Goal: Task Accomplishment & Management: Manage account settings

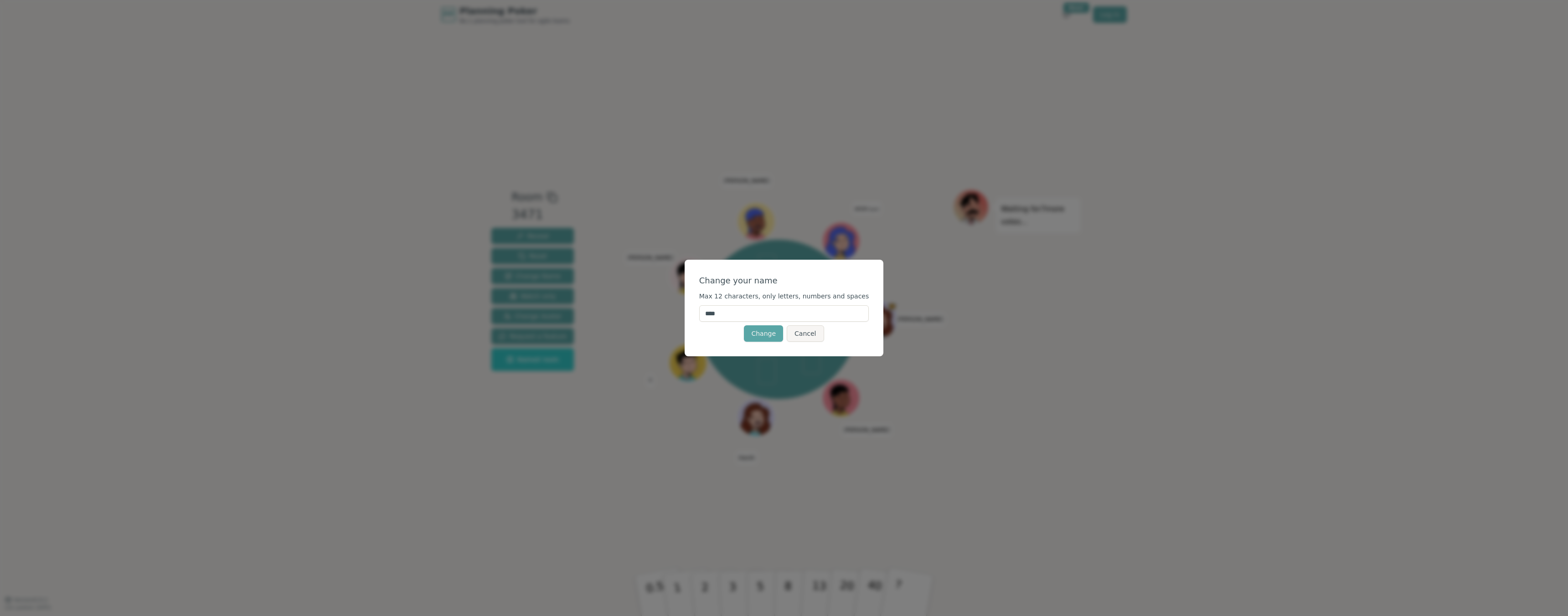
click at [765, 316] on input "****" at bounding box center [784, 313] width 170 height 16
type input "*******"
click at [769, 331] on button "Change" at bounding box center [763, 334] width 39 height 16
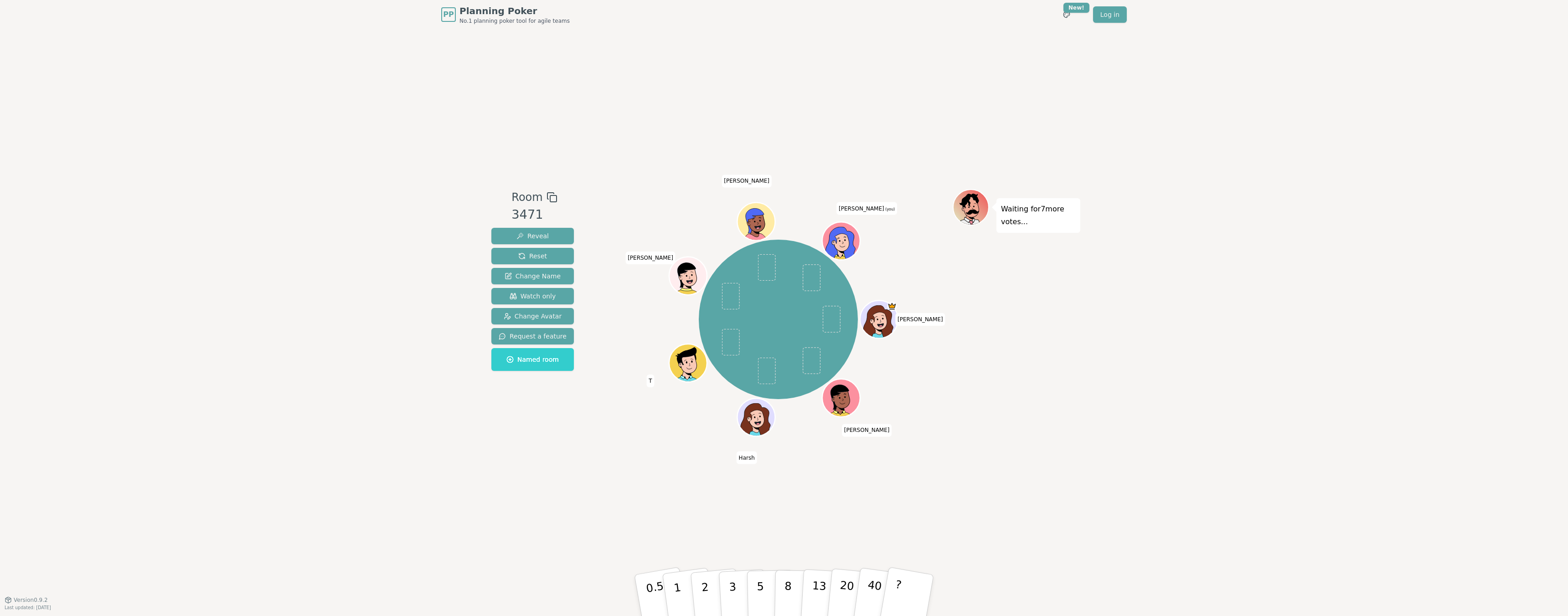
click at [849, 246] on icon at bounding box center [843, 247] width 18 height 6
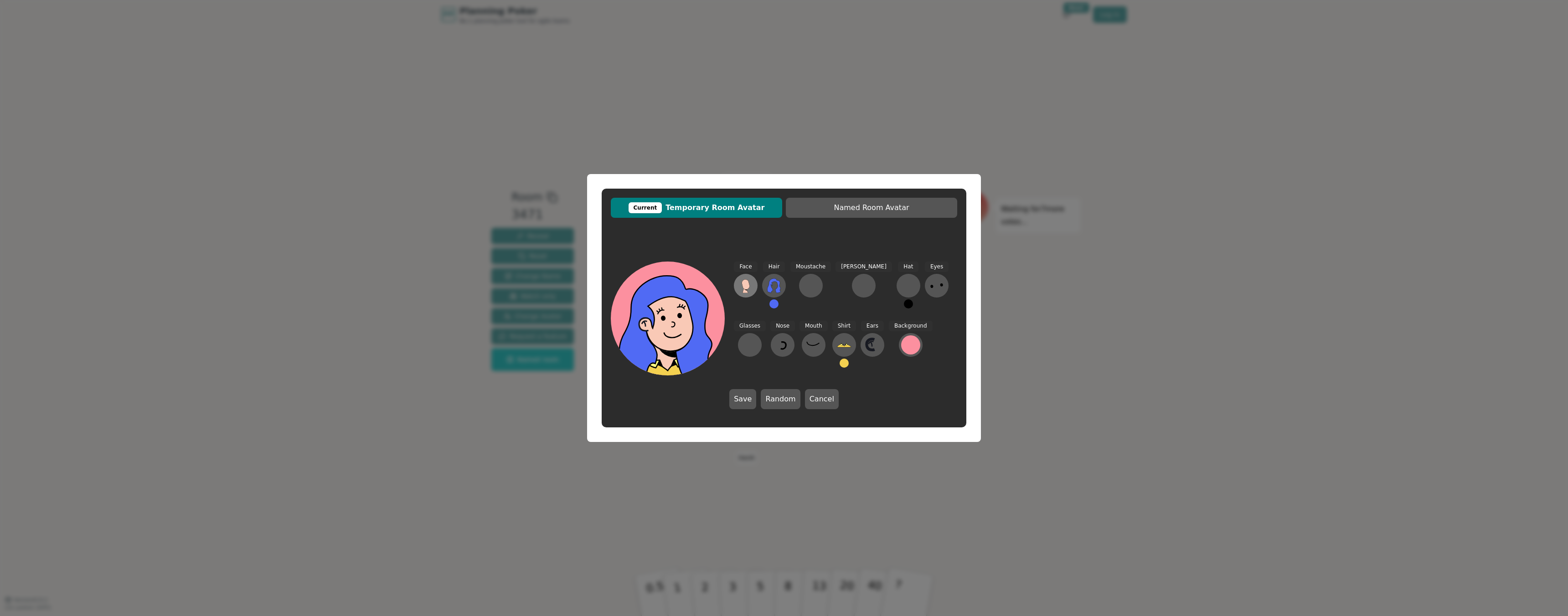
click at [743, 290] on icon at bounding box center [746, 286] width 15 height 15
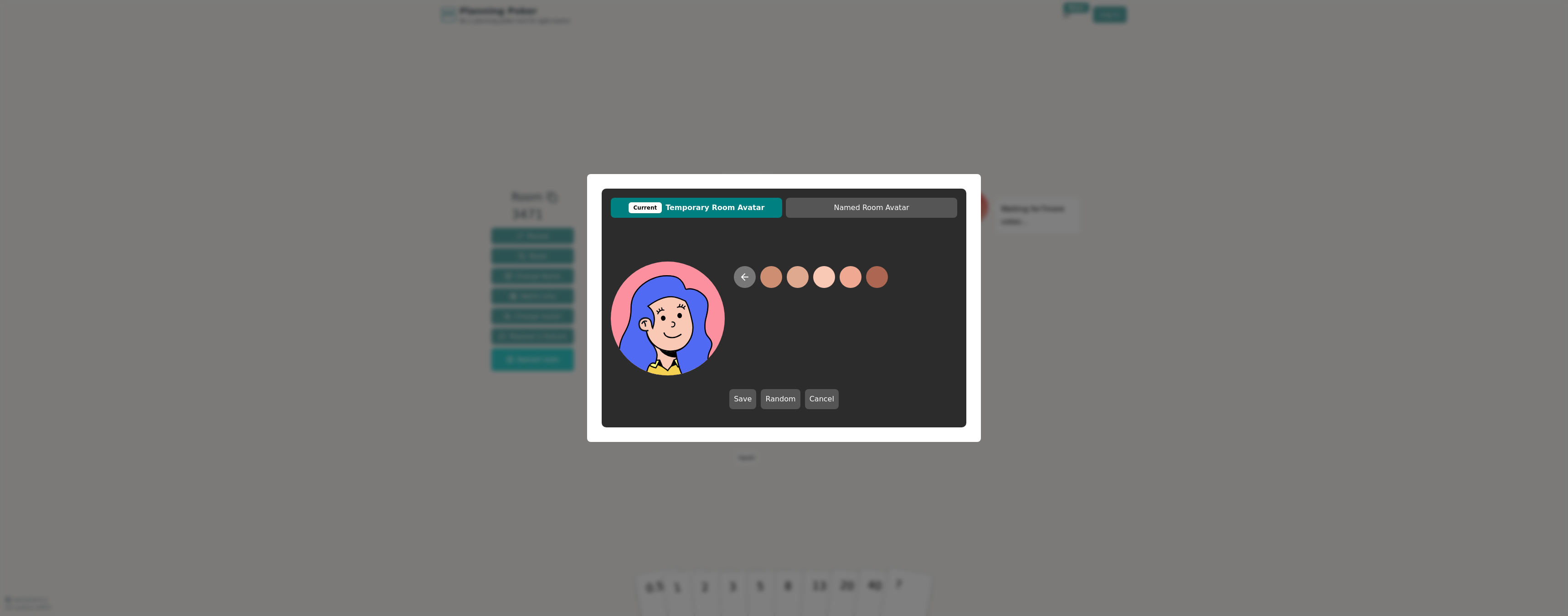
click at [744, 268] on button at bounding box center [745, 277] width 22 height 22
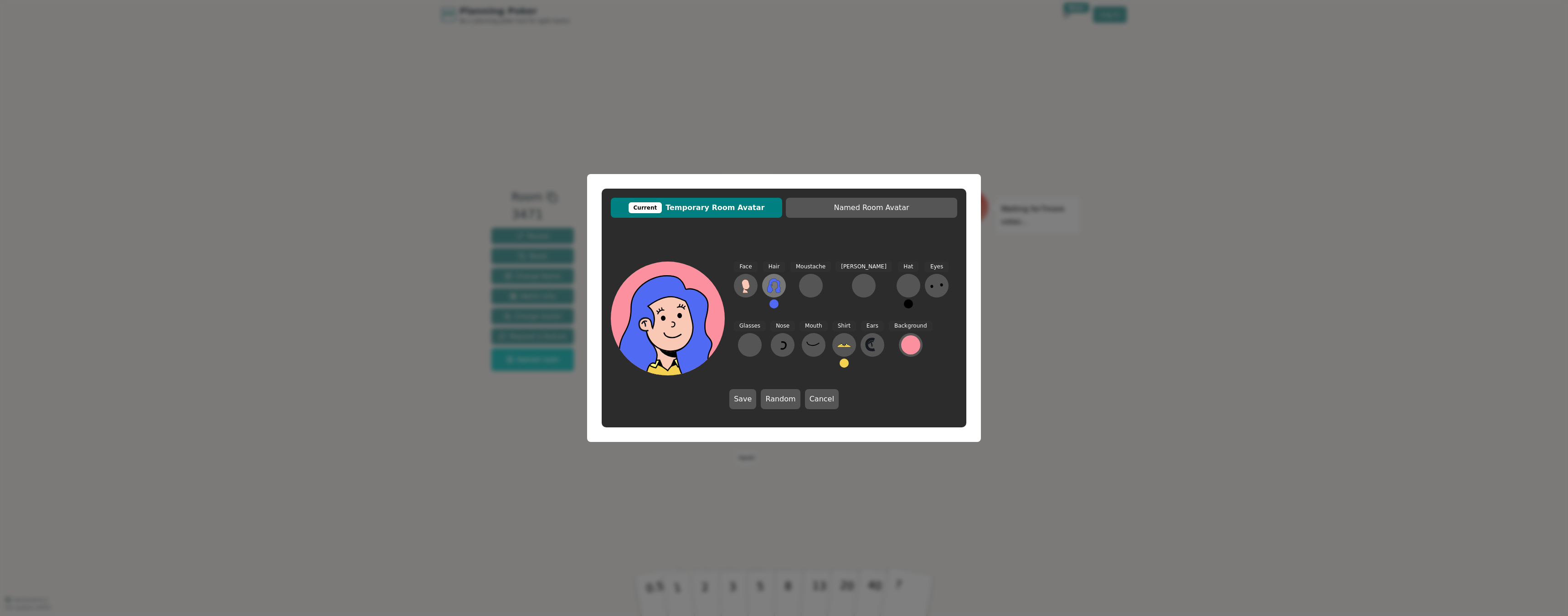
click at [772, 289] on icon at bounding box center [774, 286] width 15 height 15
click at [746, 279] on button at bounding box center [753, 277] width 22 height 22
click at [750, 292] on icon at bounding box center [746, 286] width 15 height 15
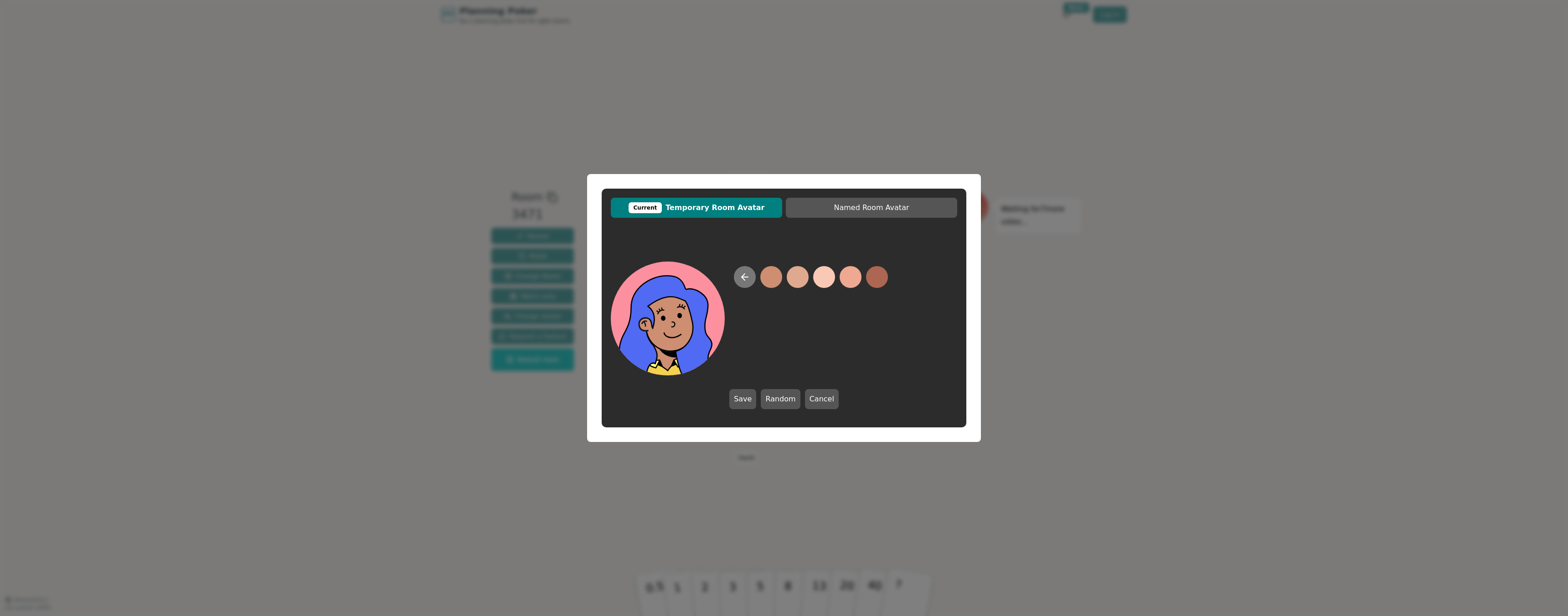
click at [751, 276] on button at bounding box center [745, 277] width 22 height 22
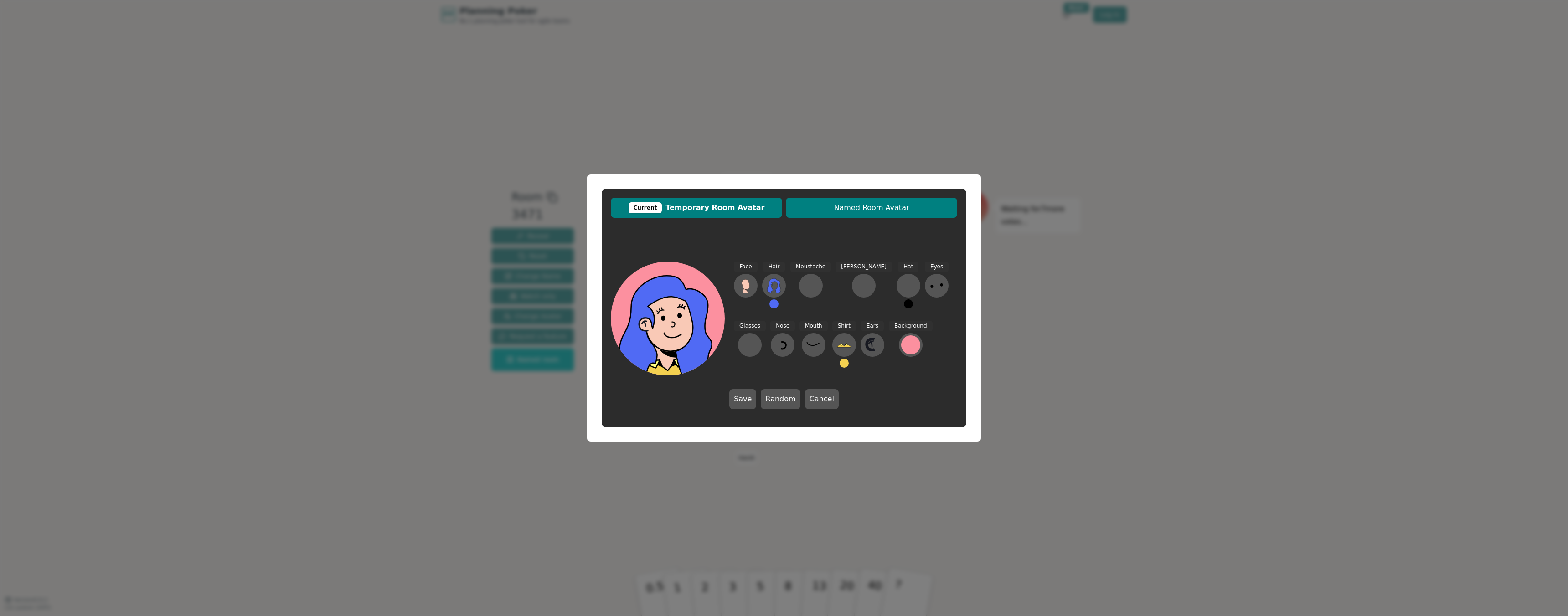
click at [838, 212] on span "Named Room Avatar" at bounding box center [871, 208] width 163 height 11
click at [740, 208] on span "Current Temporary Room Avatar" at bounding box center [696, 208] width 163 height 11
click at [787, 288] on div "Face Hair Moustache [PERSON_NAME] Hat Eyes Glasses Nose Mouth Shirt Ears Backgr…" at bounding box center [845, 318] width 223 height 114
click at [770, 287] on icon at bounding box center [774, 286] width 13 height 15
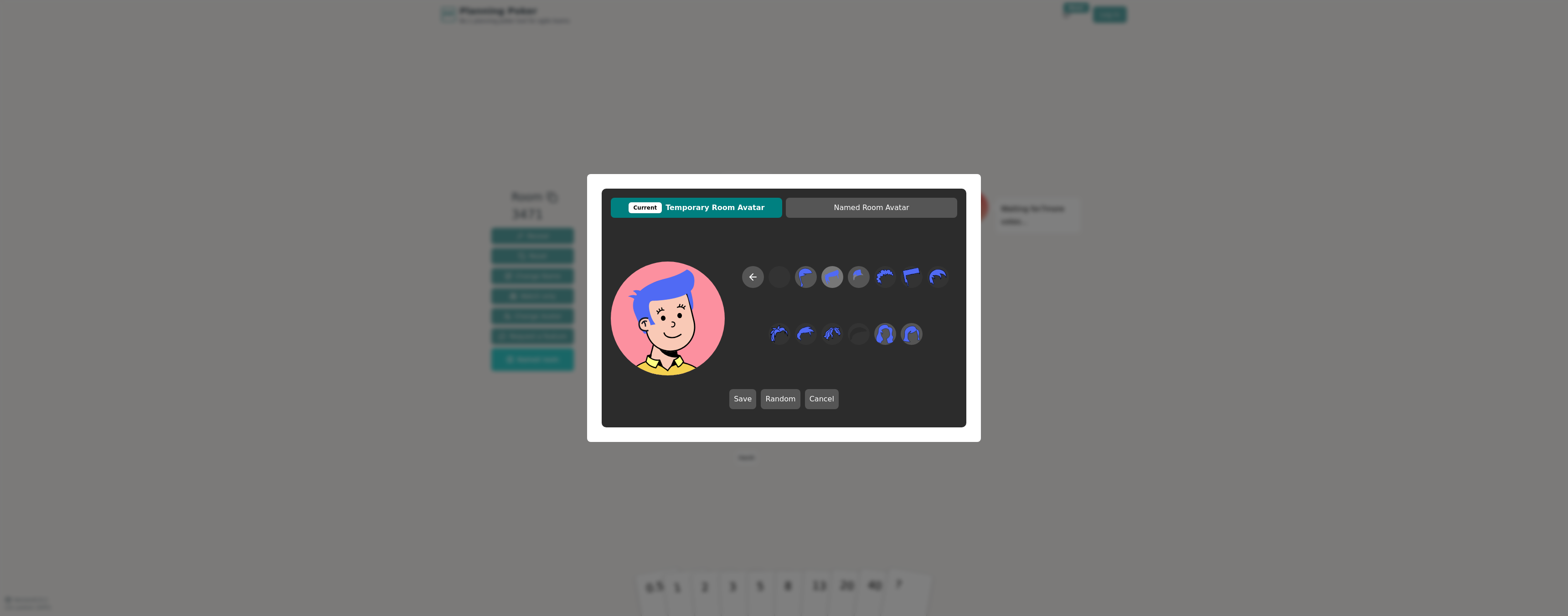
click at [835, 279] on icon at bounding box center [831, 278] width 18 height 21
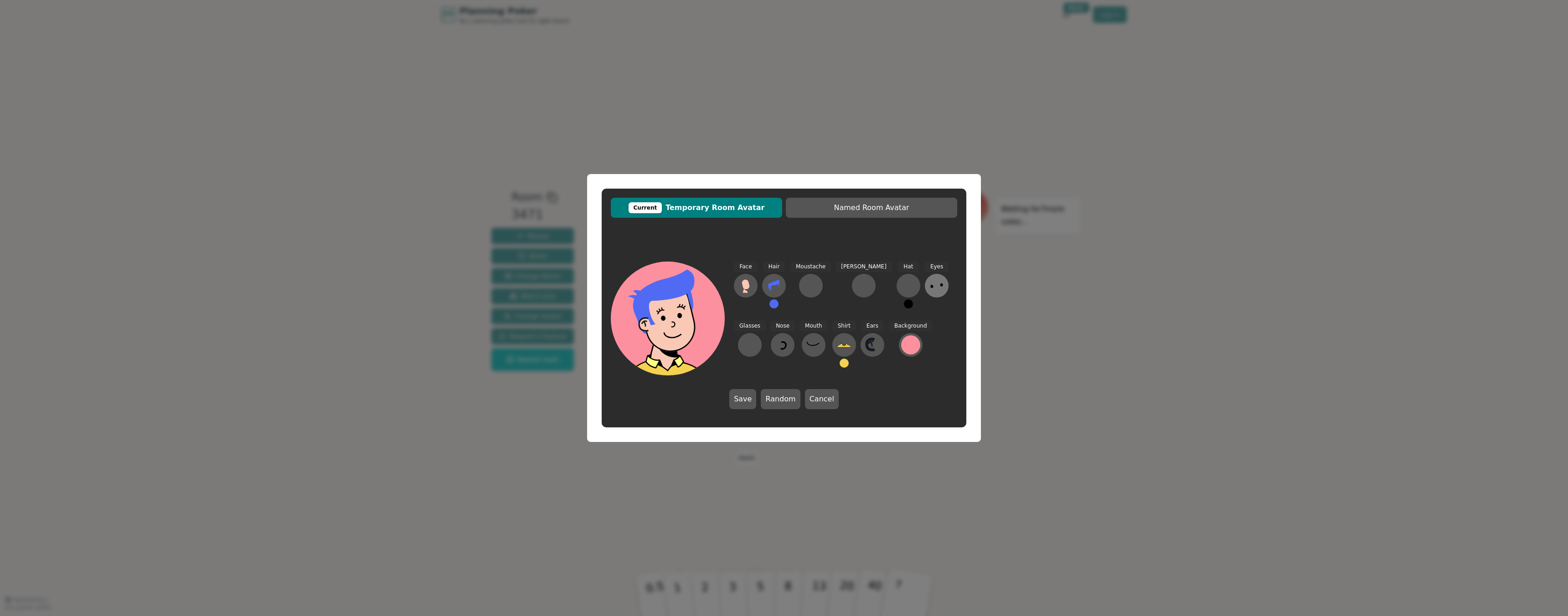
click at [929, 292] on icon at bounding box center [937, 286] width 15 height 15
click at [776, 278] on icon at bounding box center [771, 278] width 18 height 21
click at [757, 338] on div at bounding box center [750, 345] width 15 height 15
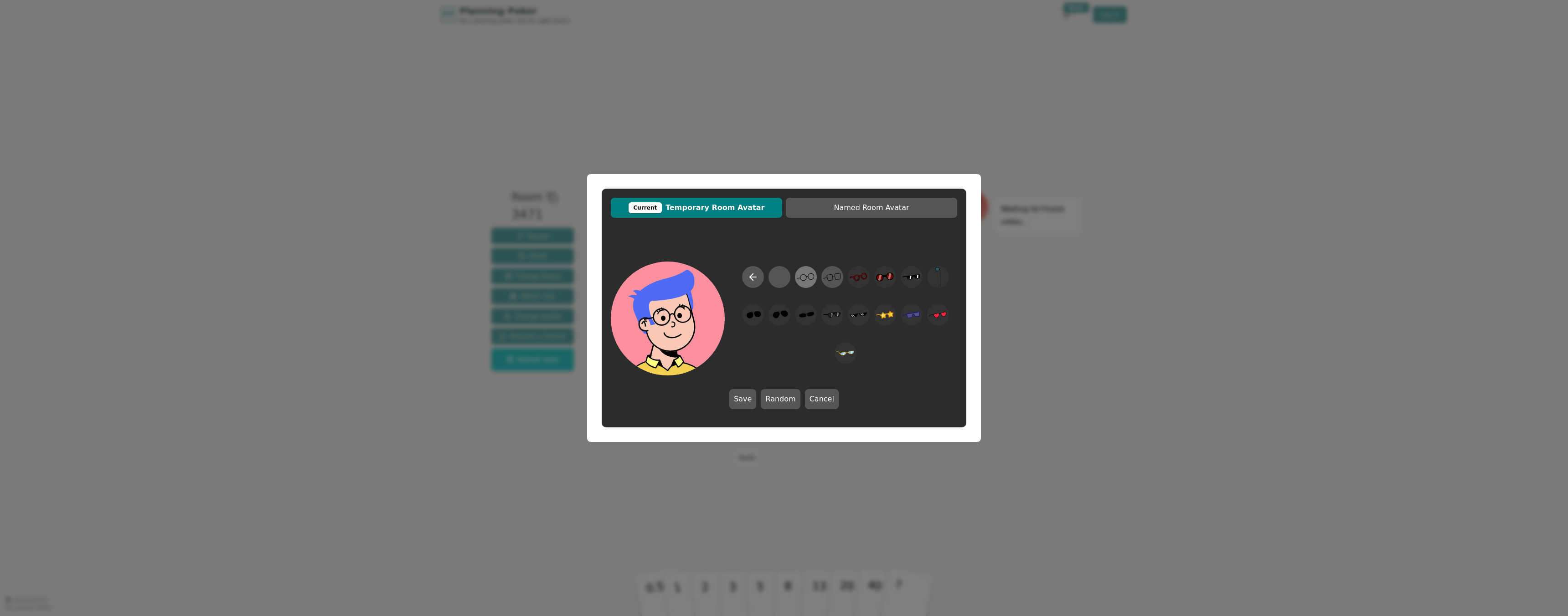
click at [809, 281] on icon at bounding box center [805, 278] width 18 height 21
click at [775, 344] on icon at bounding box center [783, 345] width 15 height 15
click at [796, 282] on icon at bounding box center [797, 278] width 18 height 21
click at [807, 348] on icon at bounding box center [814, 345] width 15 height 15
click at [769, 282] on circle at bounding box center [772, 282] width 12 height 12
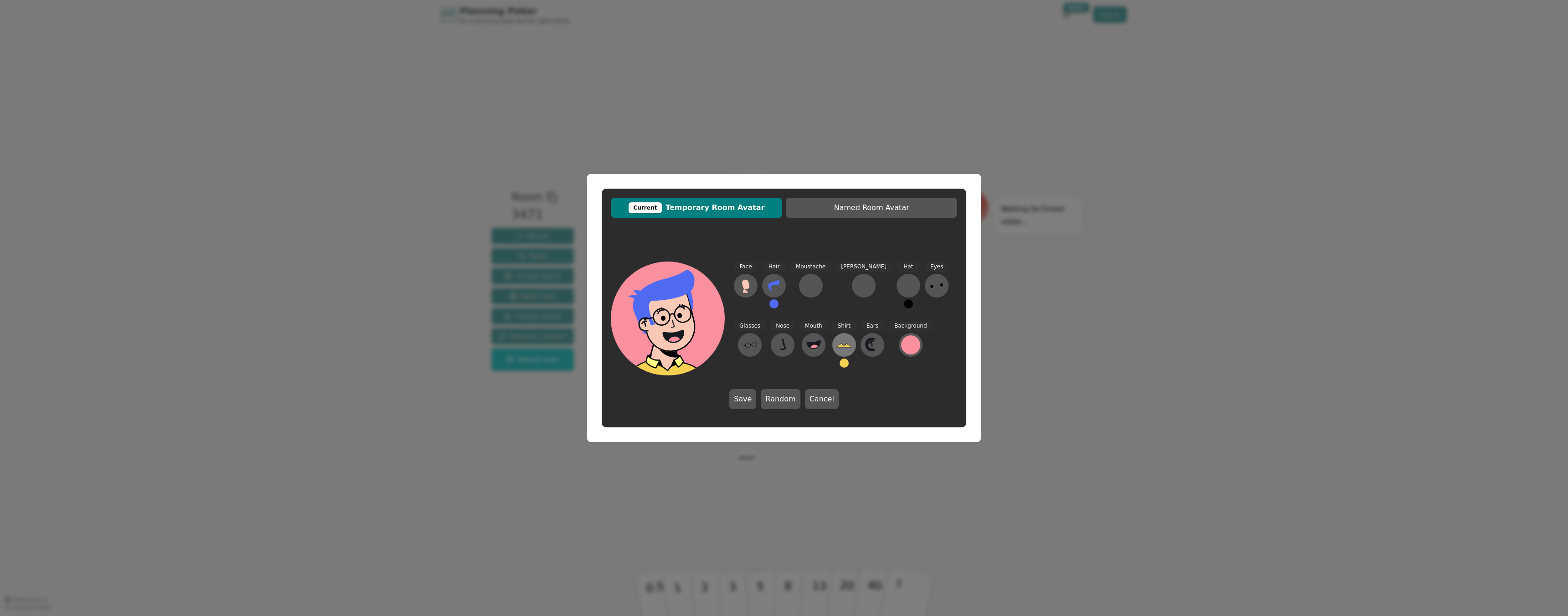
click at [837, 351] on icon at bounding box center [844, 345] width 15 height 15
click at [831, 279] on icon at bounding box center [832, 278] width 17 height 4
click at [749, 289] on icon at bounding box center [746, 286] width 15 height 15
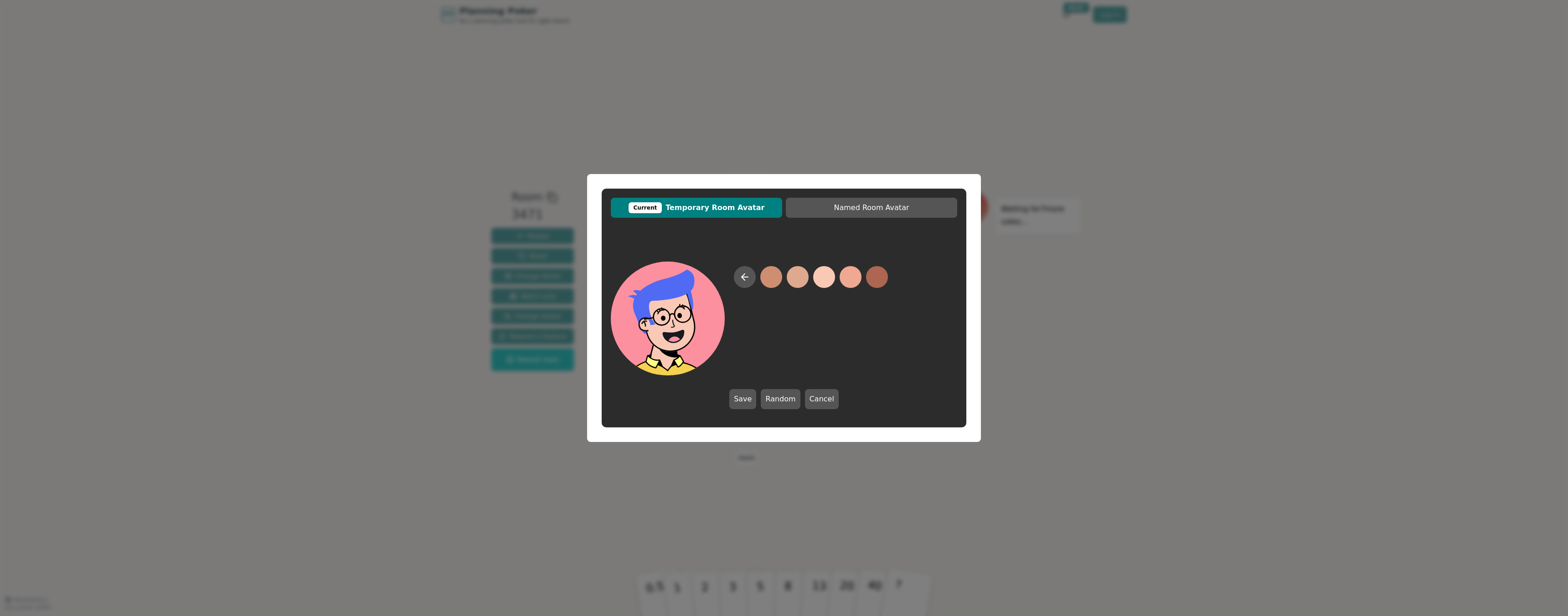
click at [827, 281] on button at bounding box center [824, 277] width 22 height 22
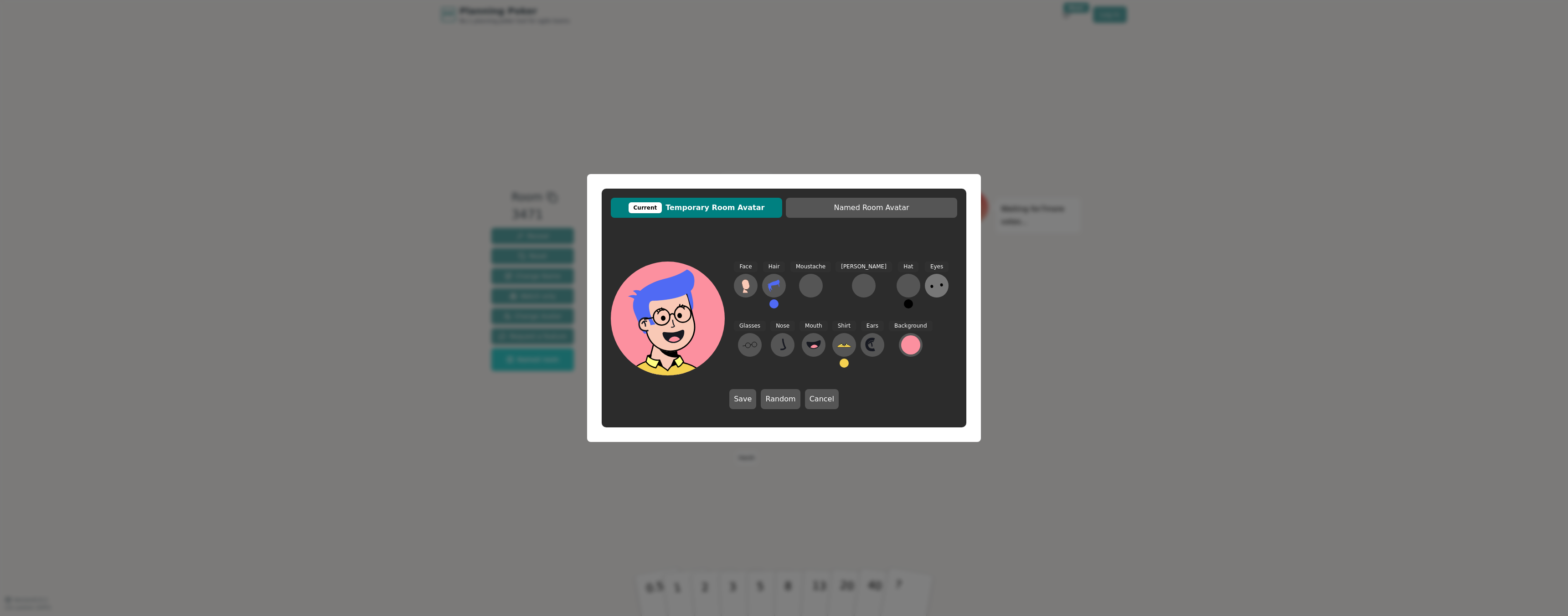
click at [929, 290] on icon at bounding box center [937, 286] width 15 height 15
click at [805, 279] on icon at bounding box center [797, 278] width 18 height 21
click at [761, 333] on button at bounding box center [749, 345] width 24 height 24
click at [833, 281] on icon at bounding box center [831, 278] width 18 height 21
click at [752, 405] on button "Save" at bounding box center [743, 399] width 27 height 20
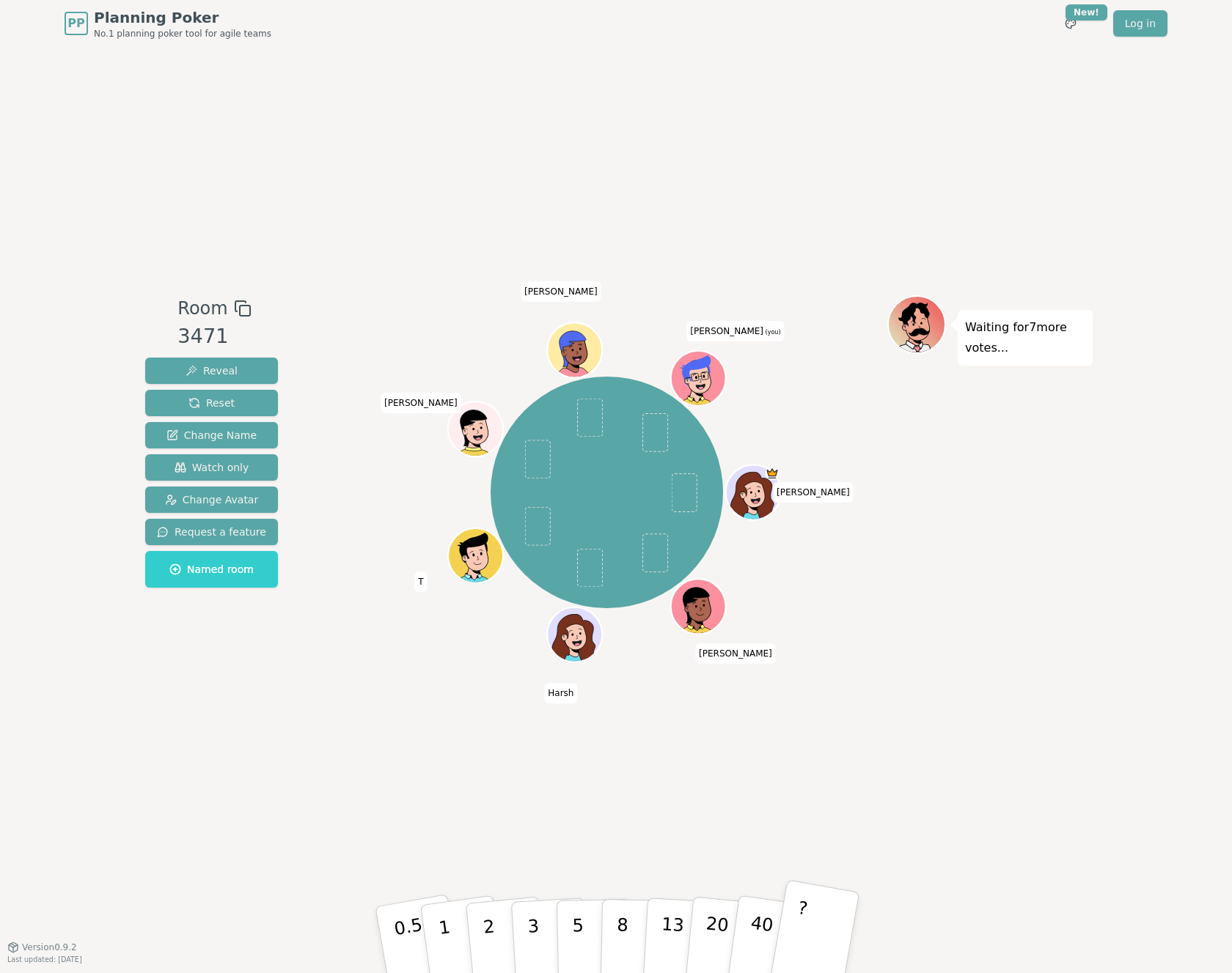
click at [801, 921] on p "?" at bounding box center [797, 938] width 23 height 80
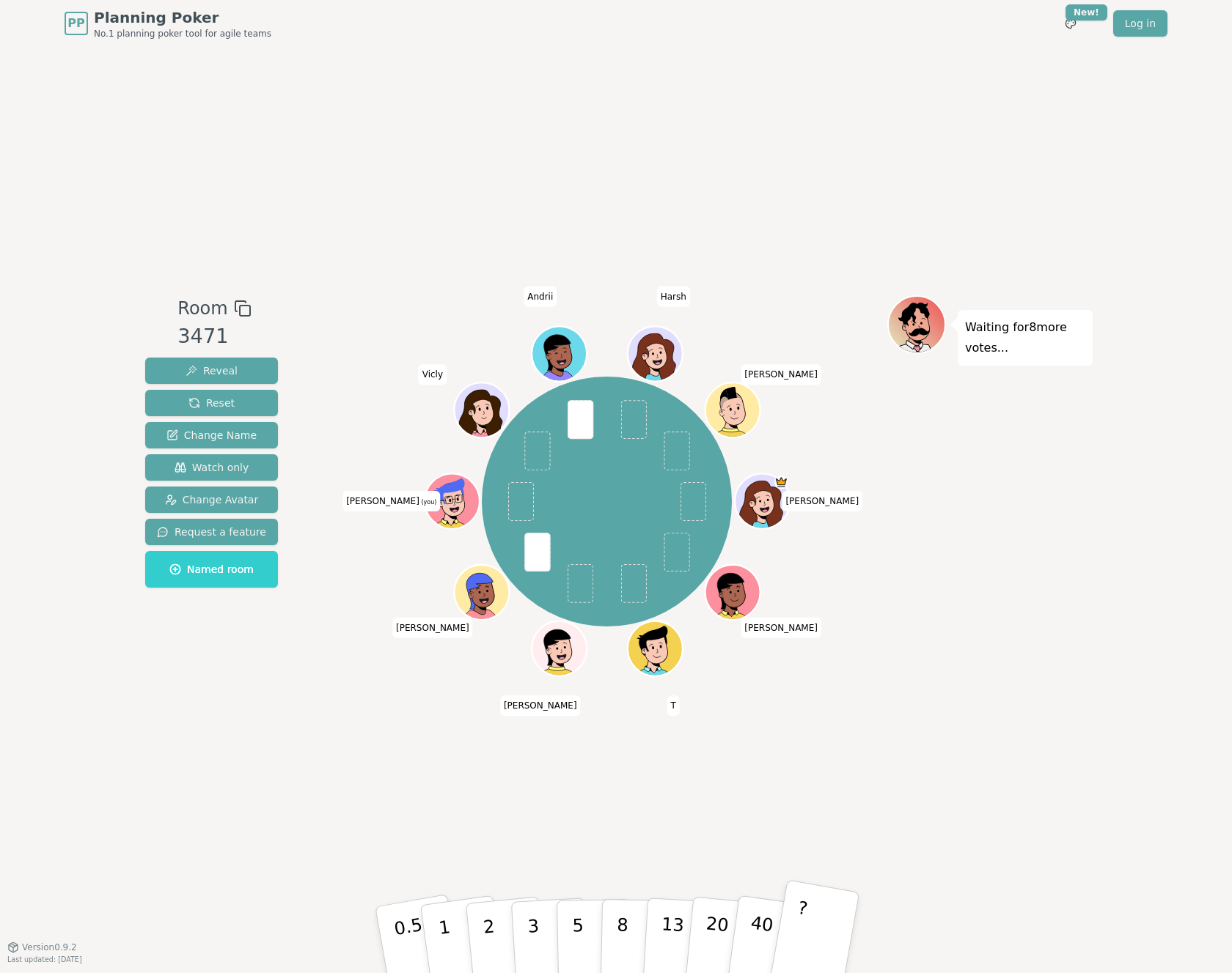
click at [815, 932] on button "?" at bounding box center [815, 941] width 92 height 121
click at [807, 915] on button "?" at bounding box center [815, 941] width 92 height 121
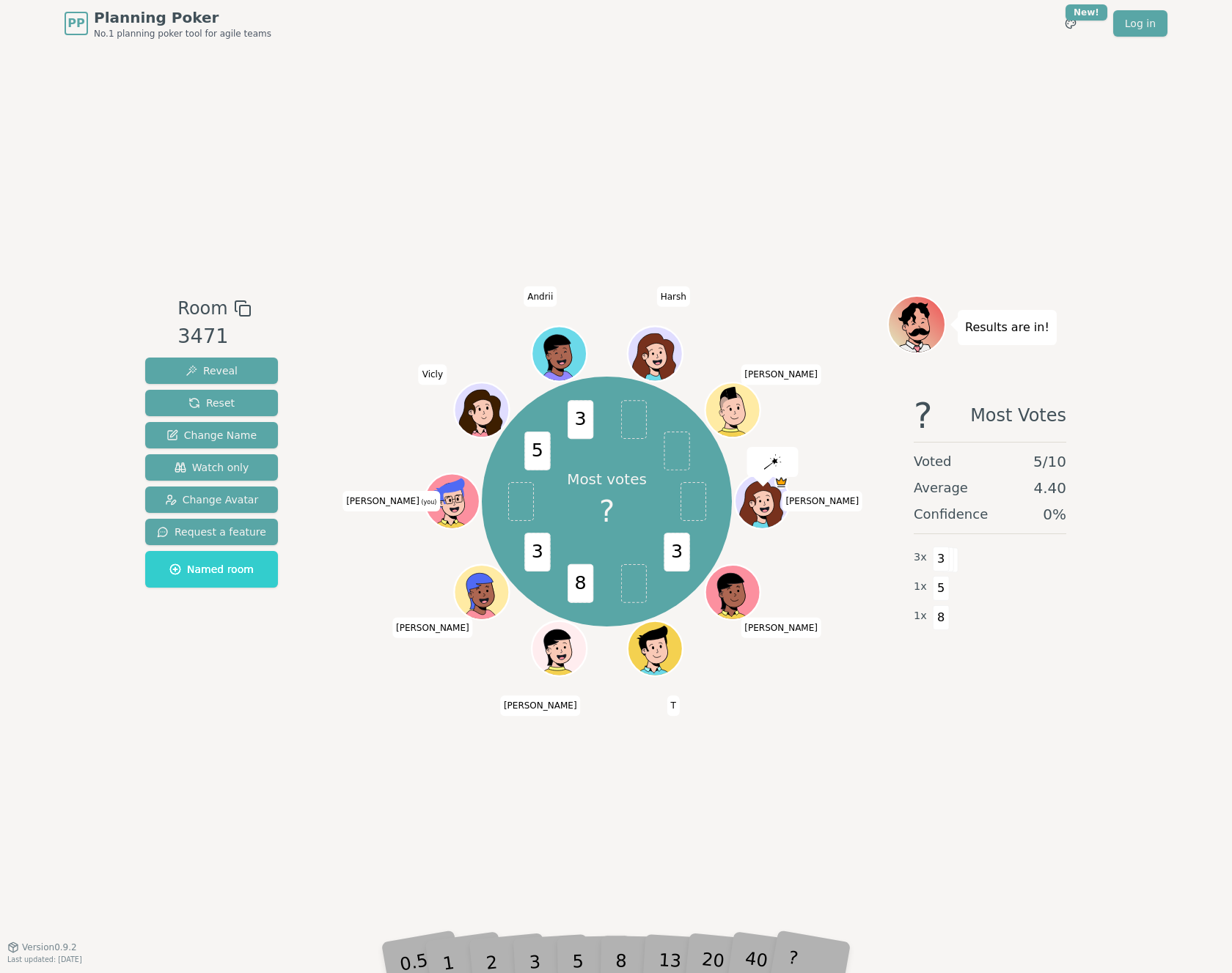
click at [801, 954] on div "?" at bounding box center [813, 940] width 52 height 58
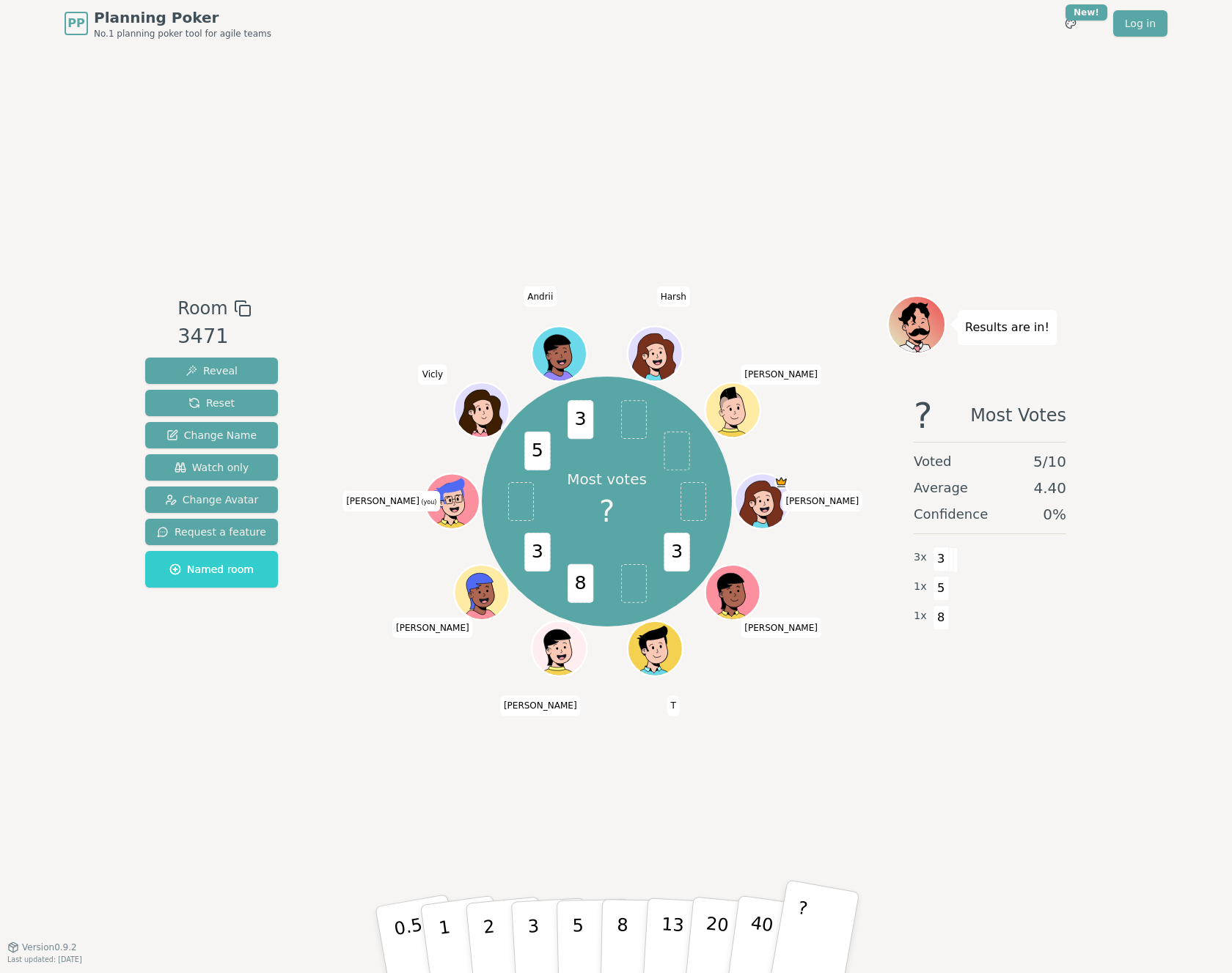
click at [801, 954] on button "?" at bounding box center [815, 941] width 92 height 121
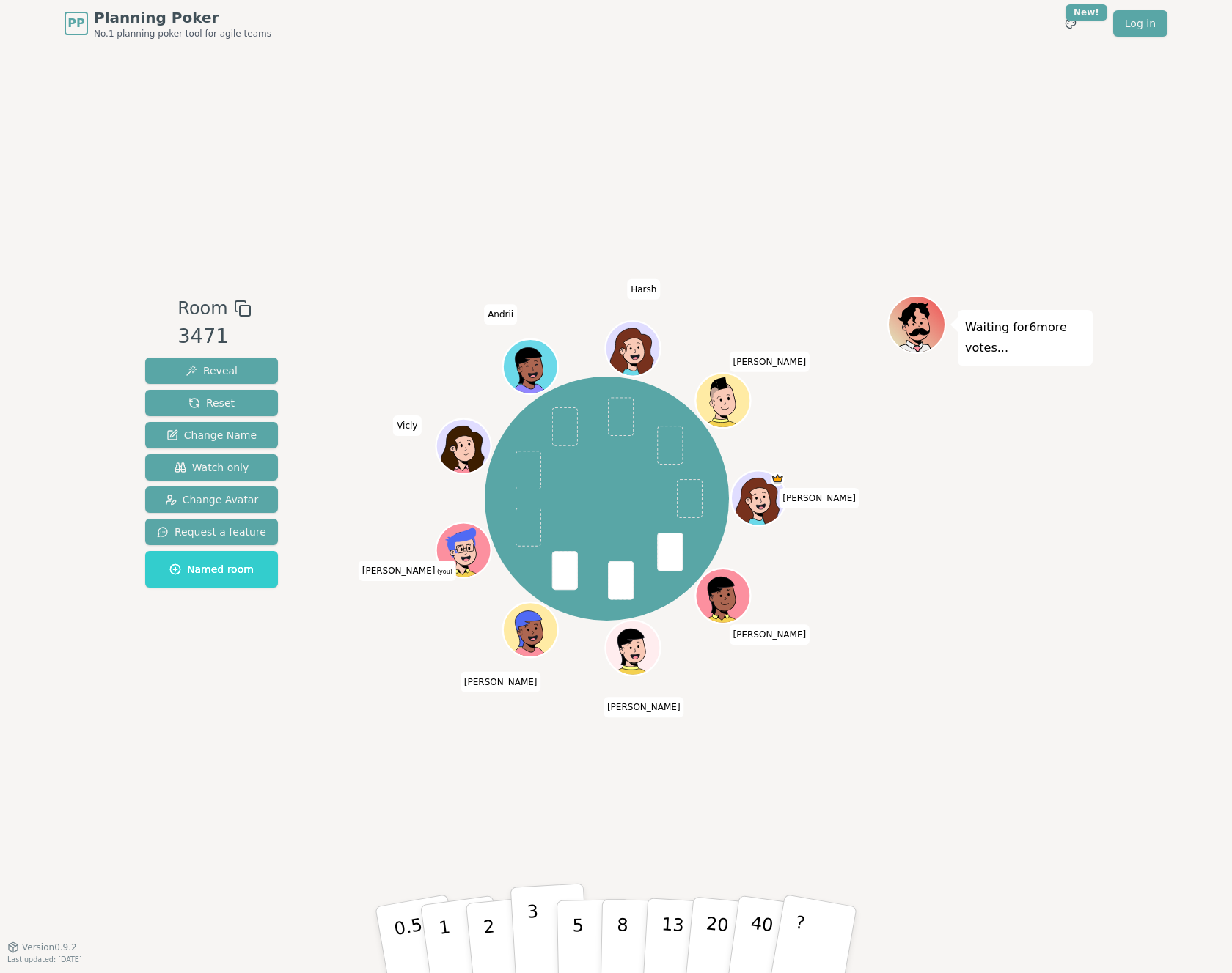
click at [527, 923] on p "3" at bounding box center [535, 942] width 16 height 80
click at [499, 933] on button "2" at bounding box center [505, 941] width 83 height 116
click at [493, 924] on button "2" at bounding box center [505, 941] width 83 height 116
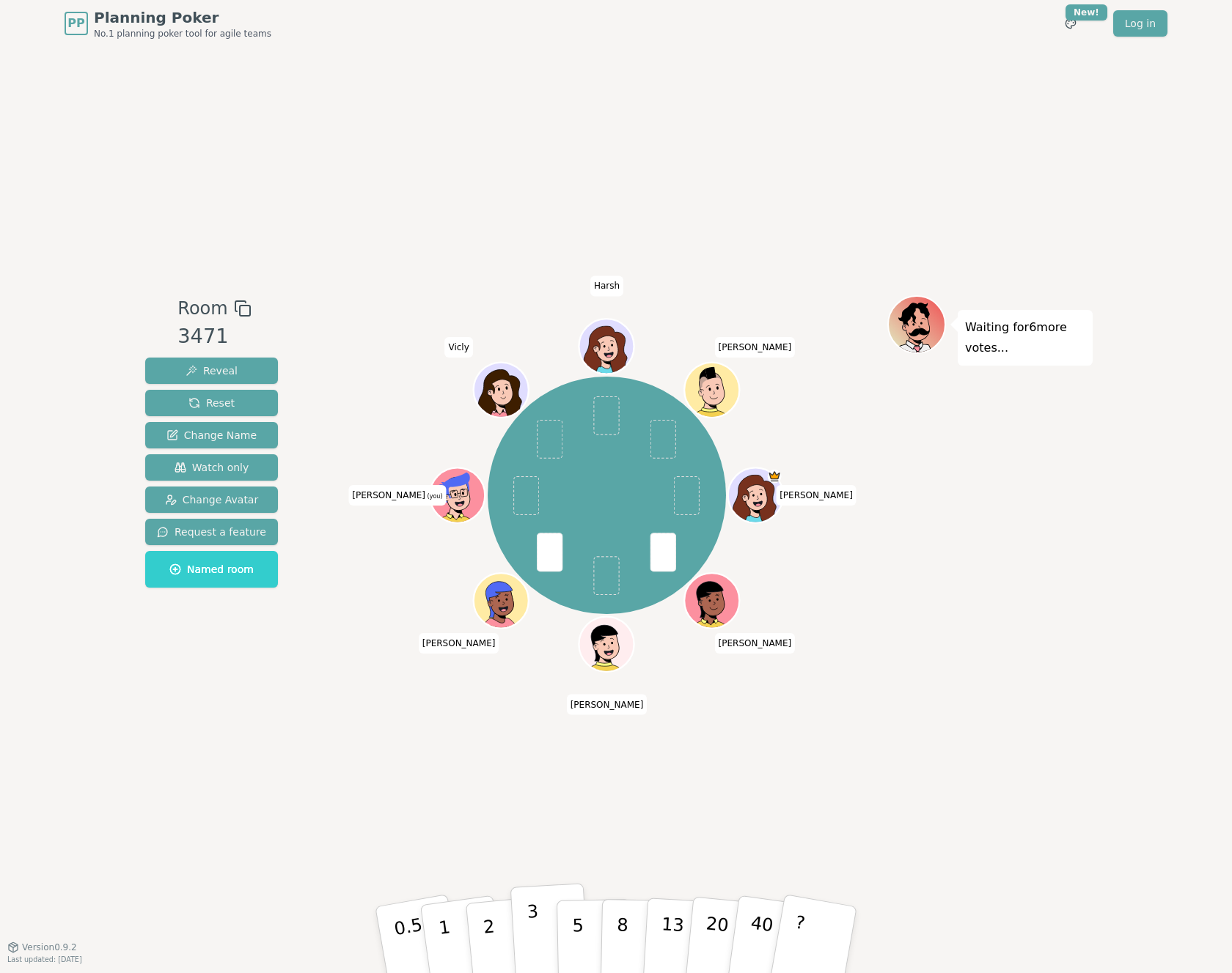
click at [540, 911] on button "3" at bounding box center [550, 940] width 80 height 115
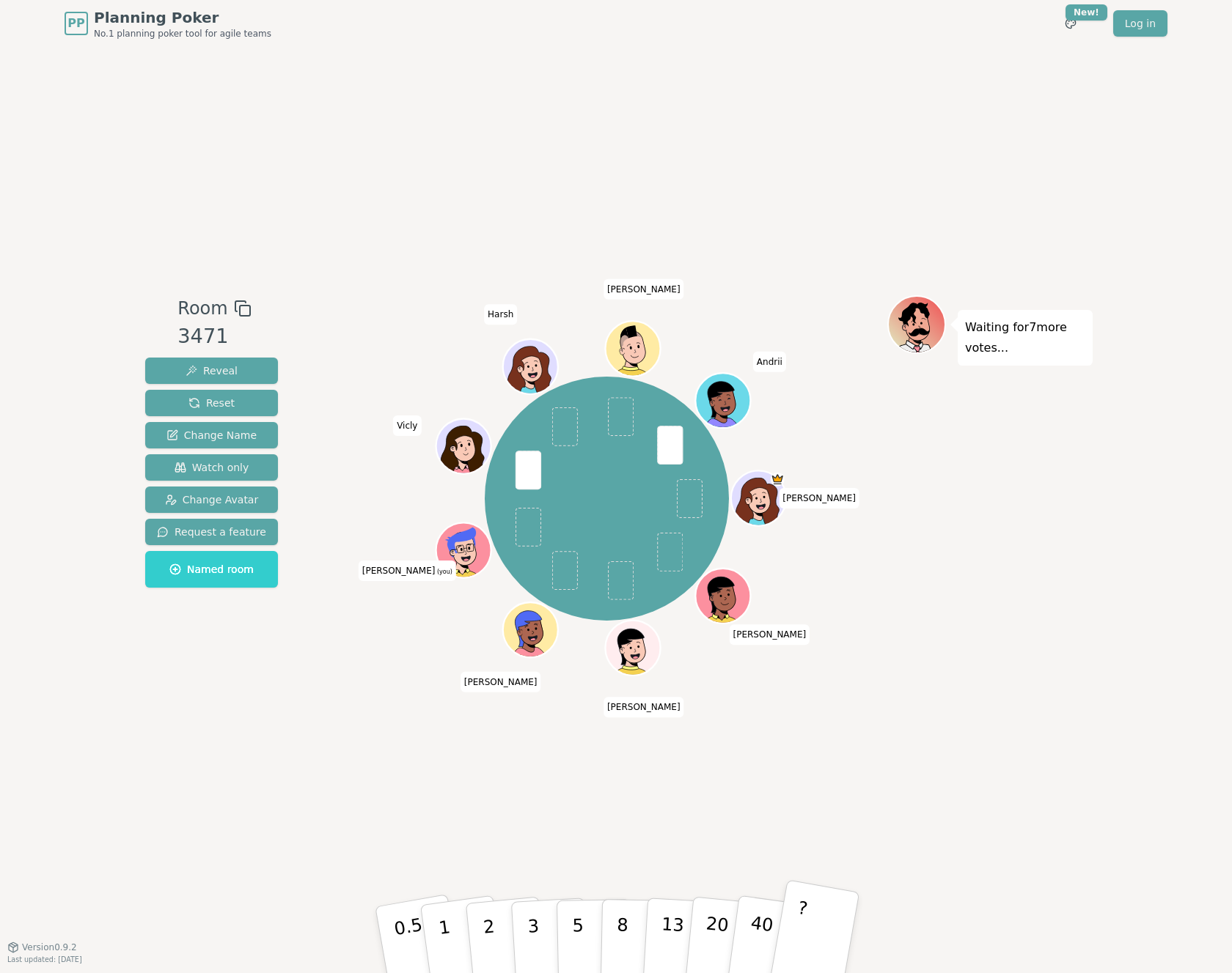
click at [809, 915] on button "?" at bounding box center [815, 941] width 92 height 121
